Goal: Navigation & Orientation: Find specific page/section

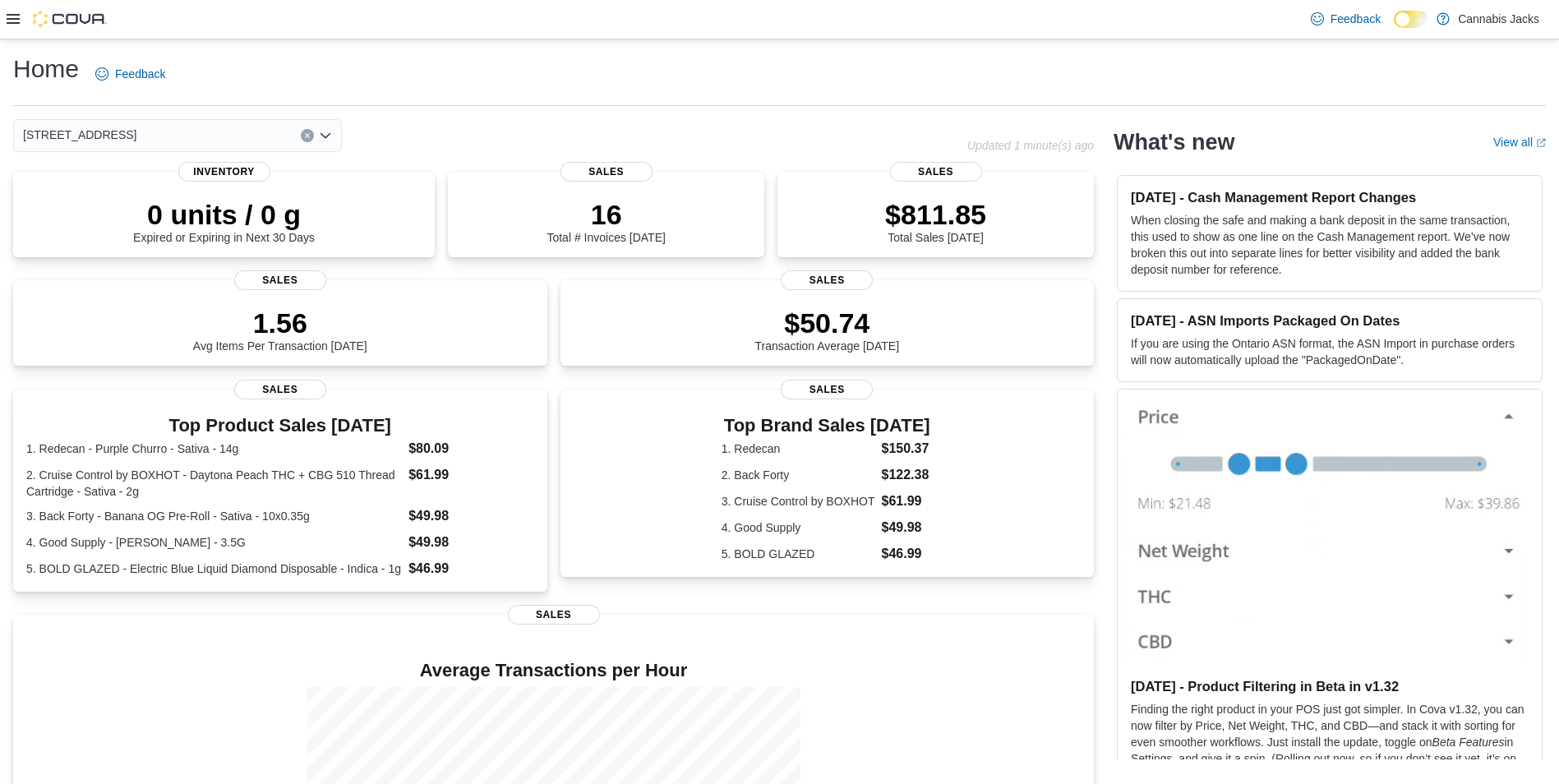
click at [6, 18] on div "Feedback Dark Mode Cannabis Jacks" at bounding box center [780, 20] width 1559 height 39
